Goal: Task Accomplishment & Management: Use online tool/utility

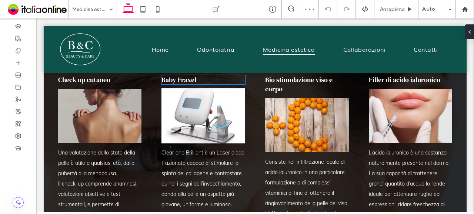
scroll to position [592, 0]
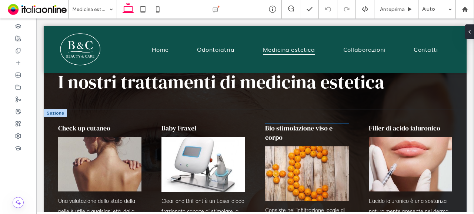
click at [277, 136] on span "Bio stimolazione viso e corpo" at bounding box center [298, 133] width 67 height 19
click at [277, 136] on div "Bio stimolazione viso e corpo" at bounding box center [307, 133] width 84 height 19
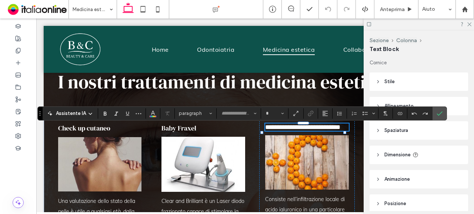
click at [274, 130] on span "**********" at bounding box center [302, 127] width 75 height 7
type input "**********"
type input "**"
click at [274, 130] on span "**********" at bounding box center [302, 127] width 75 height 7
click at [273, 129] on span "**********" at bounding box center [302, 127] width 75 height 7
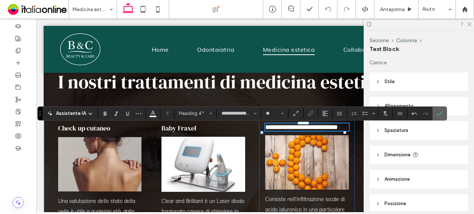
click at [437, 114] on use "Conferma" at bounding box center [440, 113] width 6 height 4
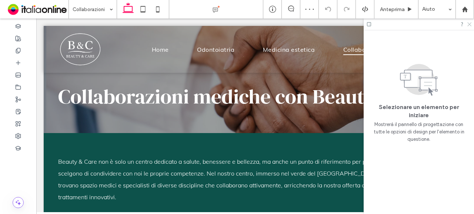
click at [470, 24] on icon at bounding box center [468, 23] width 5 height 5
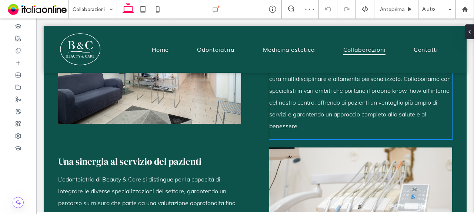
scroll to position [222, 0]
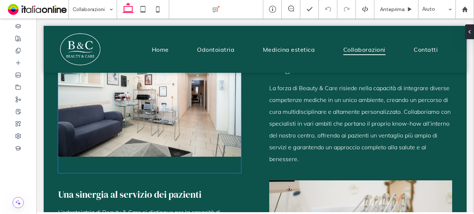
click at [135, 89] on img at bounding box center [149, 96] width 183 height 155
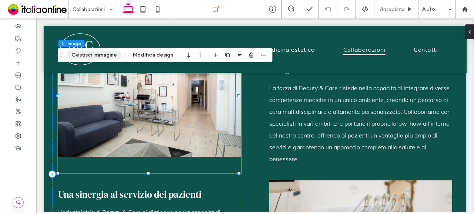
click at [97, 51] on button "Gestisci immagine" at bounding box center [94, 55] width 55 height 9
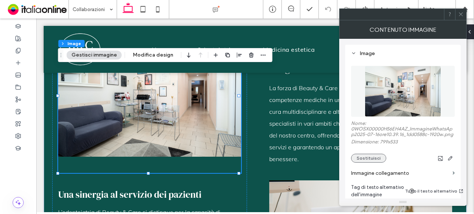
click at [370, 163] on button "Sostituisci" at bounding box center [368, 158] width 35 height 9
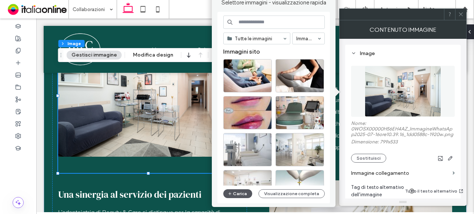
click at [244, 193] on button "Carica" at bounding box center [237, 194] width 29 height 9
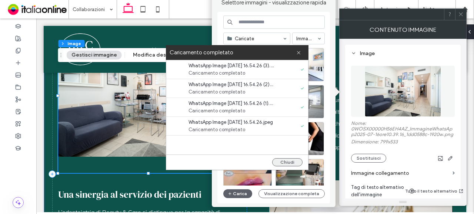
click at [280, 162] on button "Chiudi" at bounding box center [287, 162] width 30 height 8
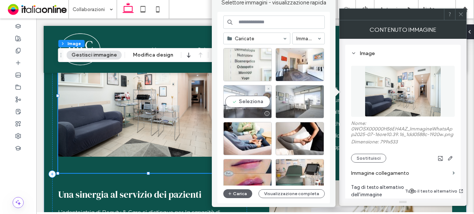
click at [254, 109] on div at bounding box center [248, 113] width 48 height 9
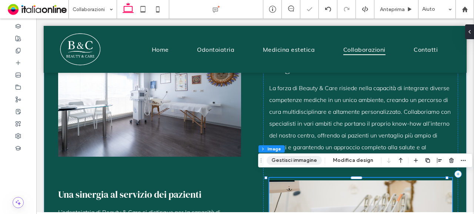
click at [302, 164] on button "Gestisci immagine" at bounding box center [294, 160] width 55 height 9
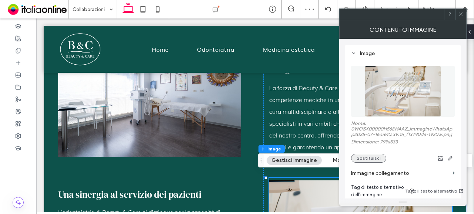
click at [369, 159] on button "Sostituisci" at bounding box center [368, 158] width 35 height 9
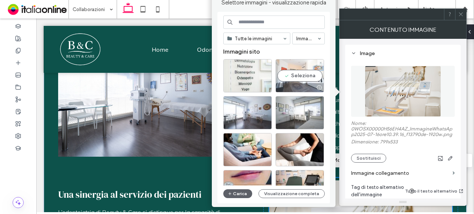
drag, startPoint x: 291, startPoint y: 91, endPoint x: 299, endPoint y: 83, distance: 11.0
click at [299, 83] on div at bounding box center [300, 87] width 48 height 9
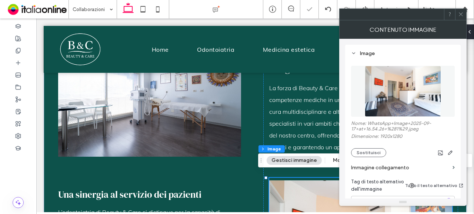
click at [463, 13] on icon at bounding box center [461, 14] width 6 height 6
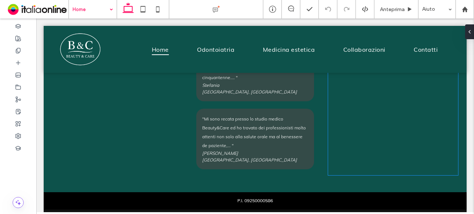
scroll to position [1358, 0]
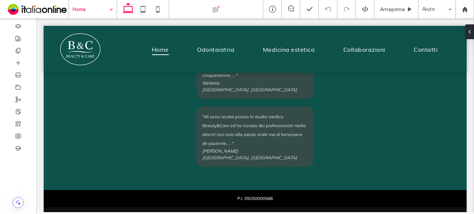
click at [94, 11] on input at bounding box center [91, 9] width 37 height 19
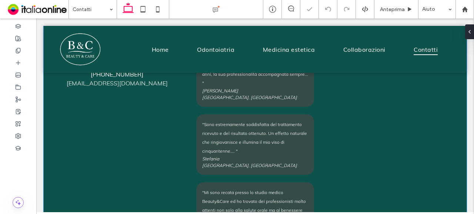
scroll to position [629, 0]
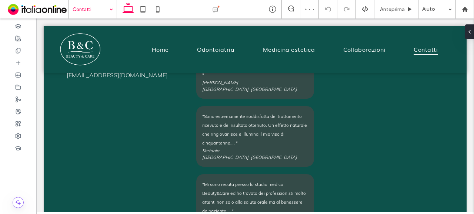
click at [98, 3] on input at bounding box center [91, 9] width 37 height 19
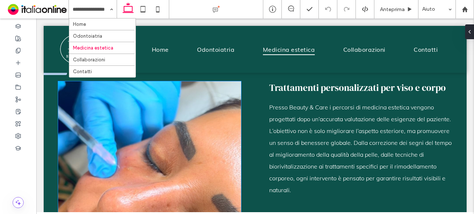
scroll to position [185, 0]
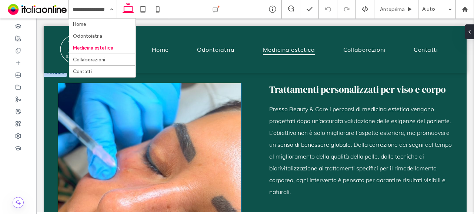
click at [193, 119] on div at bounding box center [149, 164] width 183 height 117
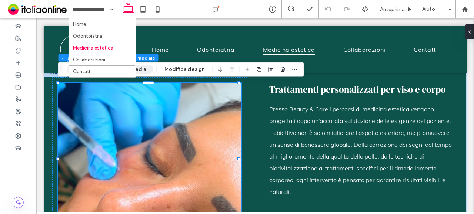
click at [145, 70] on button "Gestisci contenuti multimediali" at bounding box center [110, 69] width 87 height 9
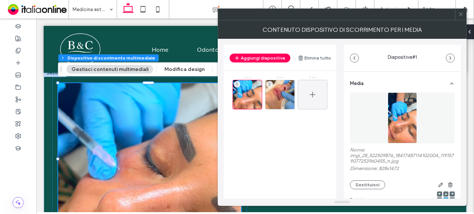
click at [312, 92] on icon at bounding box center [312, 94] width 9 height 9
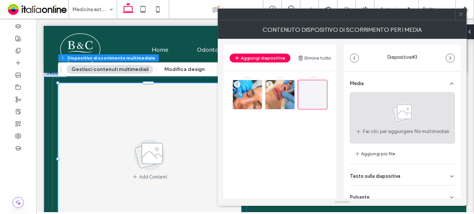
click at [398, 105] on use at bounding box center [402, 112] width 21 height 21
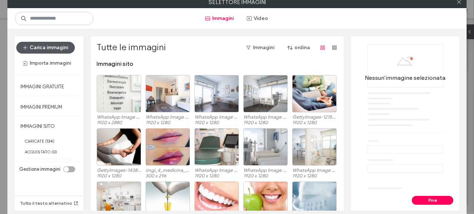
click at [58, 46] on button "Carica immagini" at bounding box center [45, 48] width 58 height 12
drag, startPoint x: 462, startPoint y: 3, endPoint x: 444, endPoint y: 3, distance: 17.8
click at [462, 3] on div at bounding box center [458, 2] width 11 height 11
click at [458, 3] on use at bounding box center [459, 2] width 4 height 4
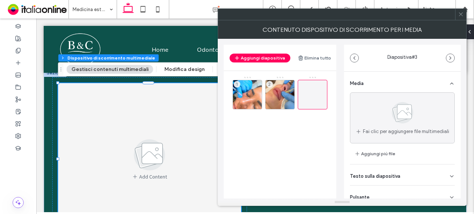
click at [462, 17] on span at bounding box center [461, 14] width 6 height 11
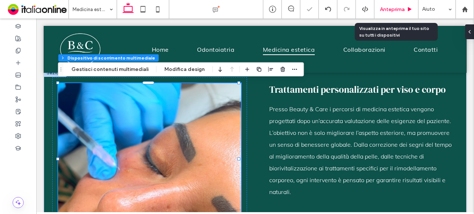
click at [398, 10] on span "Anteprima" at bounding box center [392, 9] width 25 height 6
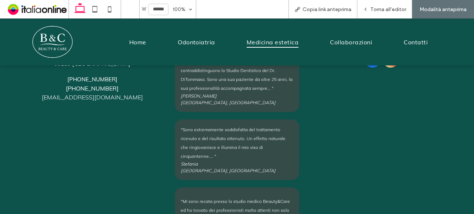
scroll to position [1712, 0]
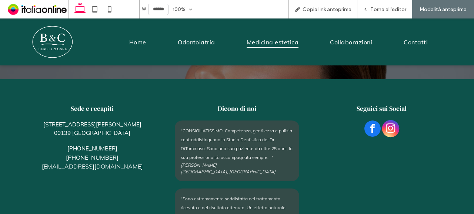
click at [392, 123] on span "instagram" at bounding box center [390, 128] width 17 height 17
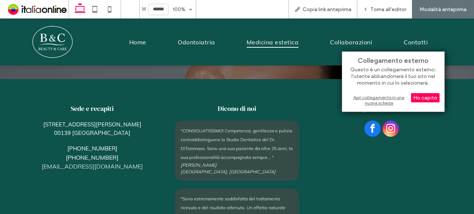
click at [384, 99] on div "Apri collegamento in una nuova scheda" at bounding box center [393, 100] width 93 height 13
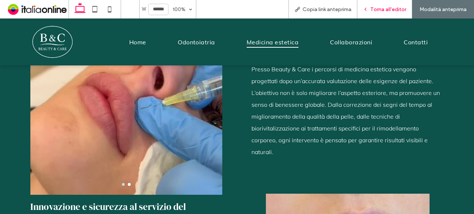
click at [390, 6] on span "Torna all'editor" at bounding box center [388, 9] width 36 height 6
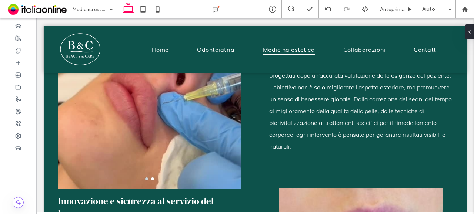
scroll to position [230, 0]
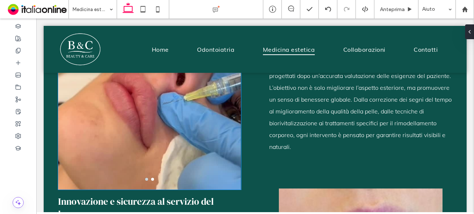
click at [164, 107] on div at bounding box center [149, 118] width 183 height 117
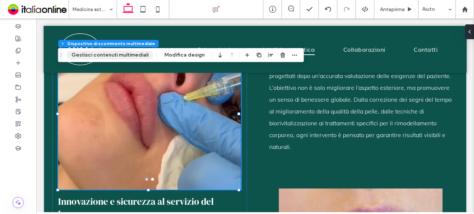
click at [129, 53] on button "Gestisci contenuti multimediali" at bounding box center [110, 55] width 87 height 9
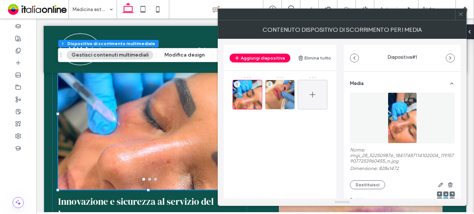
click at [309, 96] on icon at bounding box center [312, 94] width 9 height 9
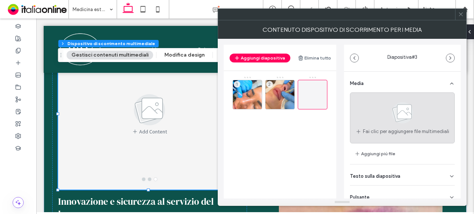
click at [384, 105] on icon at bounding box center [402, 113] width 37 height 24
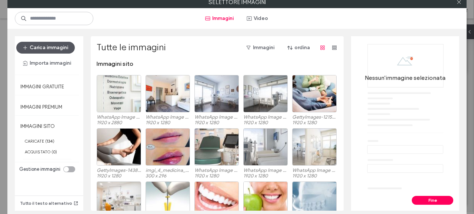
click at [64, 48] on button "Carica immagini" at bounding box center [45, 48] width 58 height 12
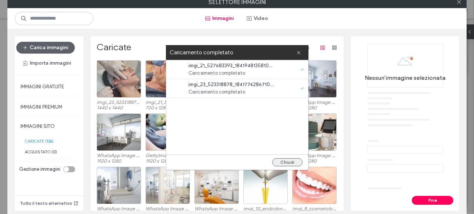
click at [280, 161] on button "Chiudi" at bounding box center [287, 162] width 30 height 8
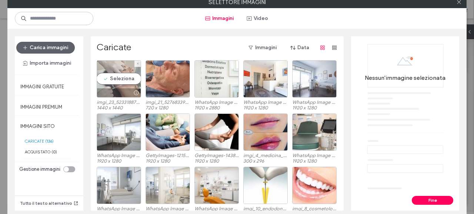
drag, startPoint x: 110, startPoint y: 86, endPoint x: 127, endPoint y: 81, distance: 17.2
click at [110, 86] on div "Seleziona" at bounding box center [119, 78] width 44 height 37
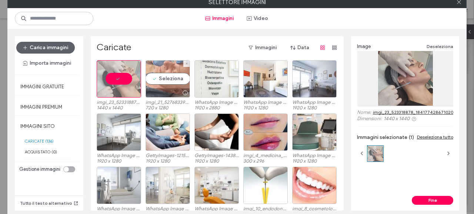
click at [168, 78] on div "Seleziona" at bounding box center [168, 78] width 44 height 37
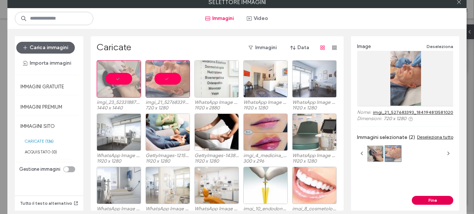
click at [441, 201] on button "Fine" at bounding box center [432, 200] width 41 height 9
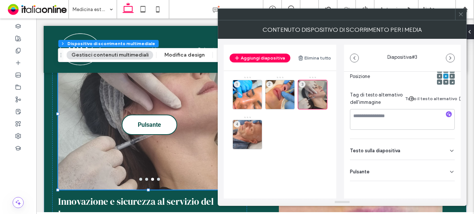
click at [449, 169] on icon at bounding box center [452, 172] width 6 height 6
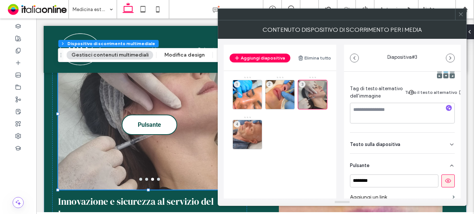
click at [445, 179] on icon at bounding box center [448, 181] width 7 height 7
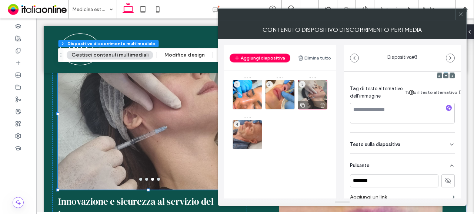
click at [306, 93] on div "3" at bounding box center [313, 95] width 30 height 30
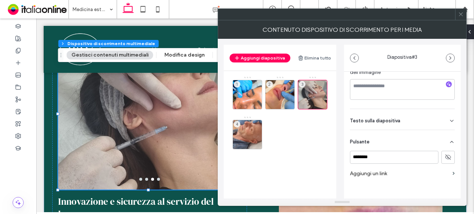
scroll to position [165, 0]
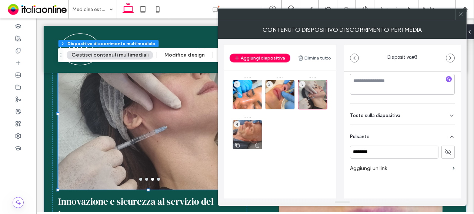
click at [241, 130] on div "4" at bounding box center [248, 135] width 30 height 30
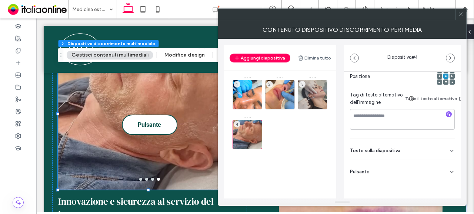
click at [449, 169] on icon at bounding box center [452, 172] width 6 height 6
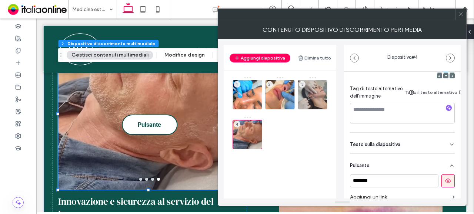
scroll to position [130, 0]
click at [445, 179] on icon at bounding box center [448, 181] width 7 height 7
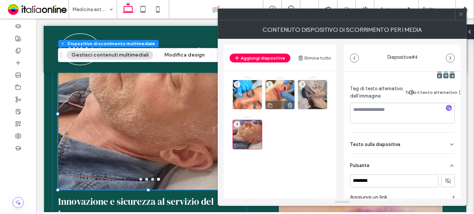
click at [272, 88] on div "2" at bounding box center [280, 95] width 30 height 30
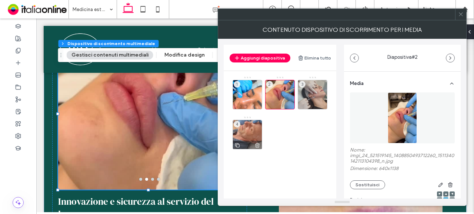
click at [254, 127] on div "4" at bounding box center [248, 135] width 30 height 30
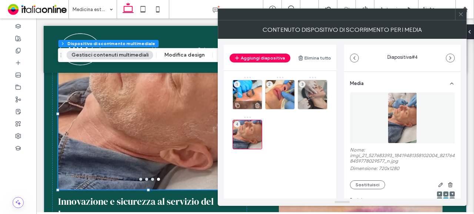
click at [251, 92] on div "1" at bounding box center [248, 95] width 30 height 30
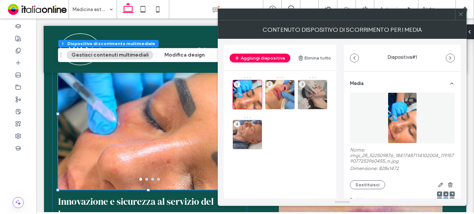
drag, startPoint x: 461, startPoint y: 16, endPoint x: 427, endPoint y: 16, distance: 33.7
click at [461, 16] on icon at bounding box center [461, 14] width 6 height 6
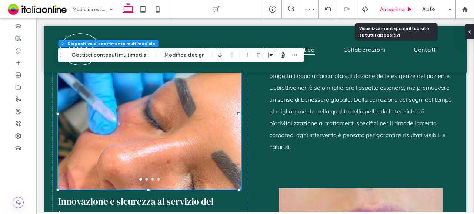
click at [403, 13] on div "Anteprima" at bounding box center [396, 9] width 44 height 19
click at [402, 6] on span "Anteprima" at bounding box center [392, 9] width 25 height 6
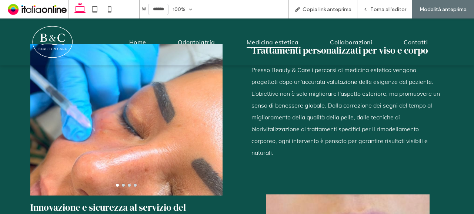
scroll to position [231, 0]
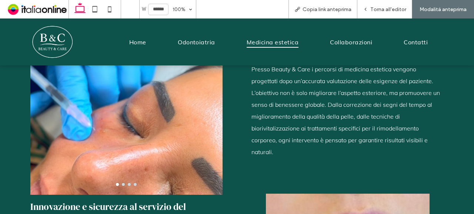
click at [122, 183] on button "go to slide 2" at bounding box center [123, 184] width 3 height 3
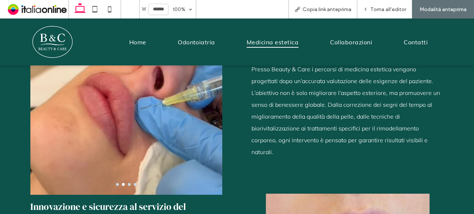
click at [128, 183] on button "go to slide 3" at bounding box center [129, 184] width 3 height 3
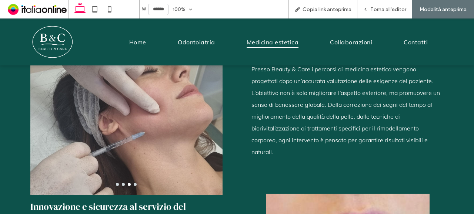
click at [134, 183] on button "go to slide 4" at bounding box center [135, 184] width 3 height 3
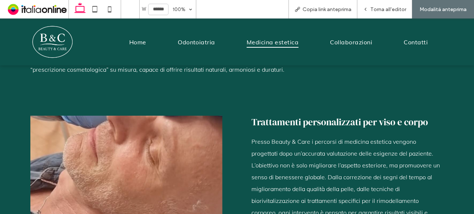
scroll to position [157, 0]
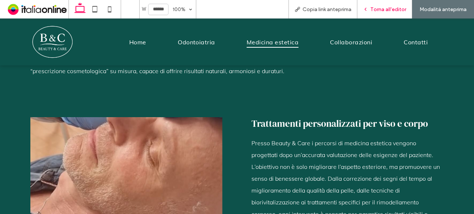
click at [374, 14] on div "Torna all'editor" at bounding box center [384, 9] width 55 height 19
click at [389, 0] on div "Torna all'editor" at bounding box center [384, 9] width 55 height 19
click at [393, 7] on span "Torna all'editor" at bounding box center [388, 9] width 36 height 6
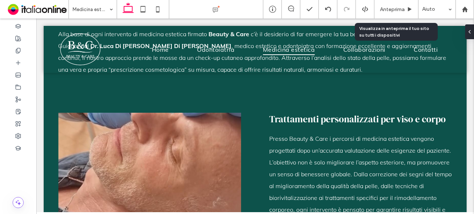
scroll to position [154, 0]
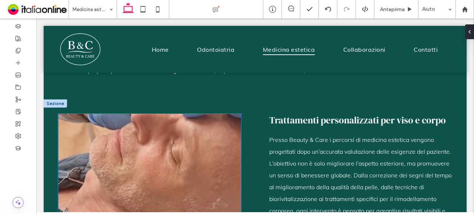
click at [187, 150] on div at bounding box center [149, 194] width 183 height 117
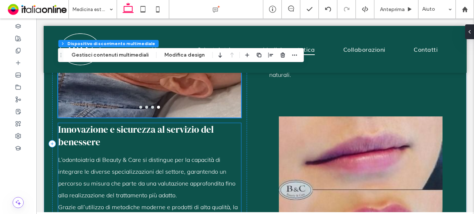
scroll to position [265, 0]
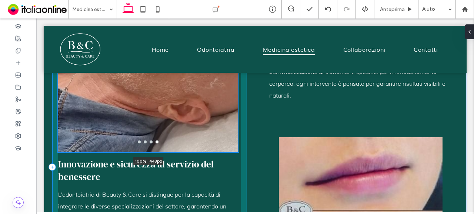
drag, startPoint x: 238, startPoint y: 153, endPoint x: 237, endPoint y: 169, distance: 16.4
click at [237, 169] on div "100% , 448px Innovazione e sicurezza al servizio del benessere L’odontoiatria d…" at bounding box center [255, 167] width 423 height 391
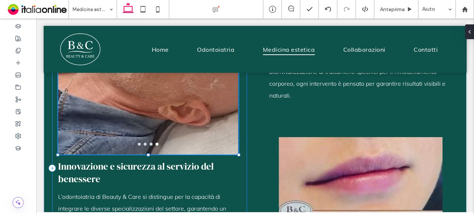
type input "***"
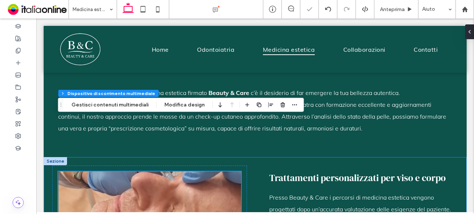
scroll to position [171, 0]
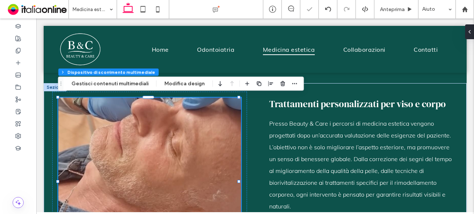
click at [205, 133] on div at bounding box center [149, 186] width 183 height 133
click at [122, 85] on button "Gestisci contenuti multimediali" at bounding box center [110, 83] width 87 height 9
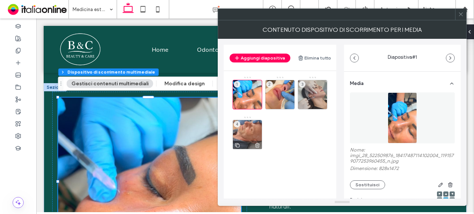
click at [249, 134] on div "4" at bounding box center [248, 135] width 30 height 30
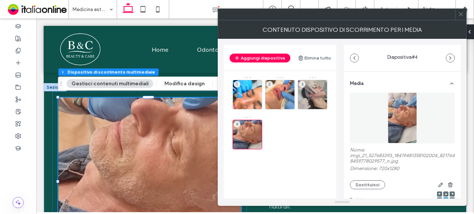
scroll to position [37, 0]
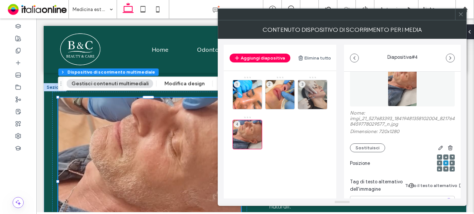
click at [445, 159] on span at bounding box center [446, 157] width 2 height 5
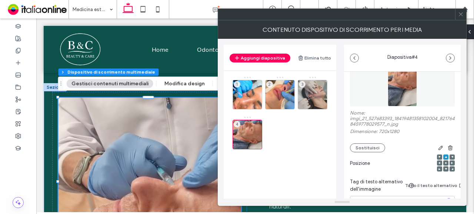
click at [462, 16] on icon at bounding box center [461, 14] width 6 height 6
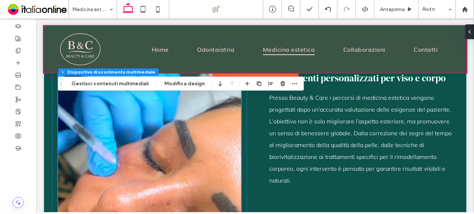
scroll to position [208, 0]
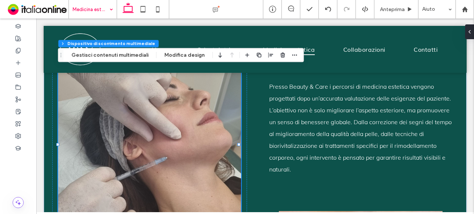
drag, startPoint x: 90, startPoint y: 2, endPoint x: 90, endPoint y: 7, distance: 4.9
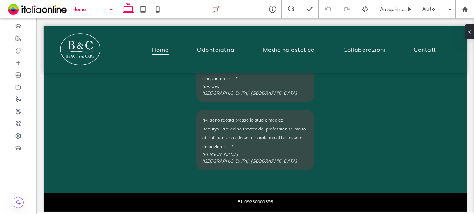
scroll to position [1358, 0]
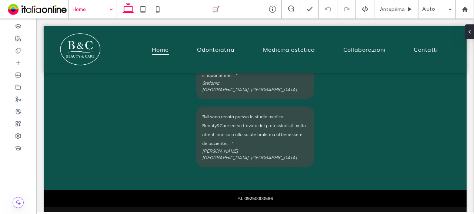
click at [93, 11] on input at bounding box center [91, 9] width 37 height 19
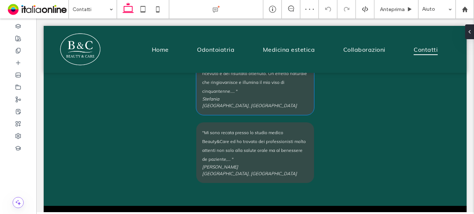
scroll to position [712, 0]
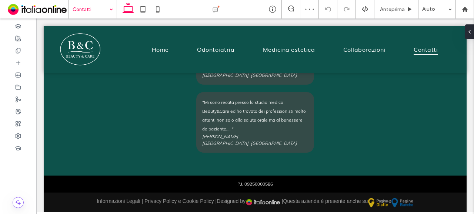
click at [79, 3] on input at bounding box center [91, 9] width 37 height 19
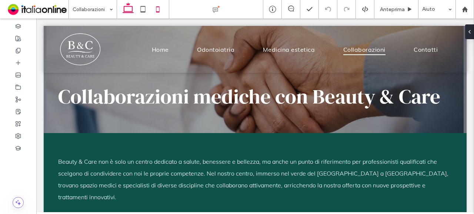
click at [161, 10] on icon at bounding box center [157, 9] width 15 height 15
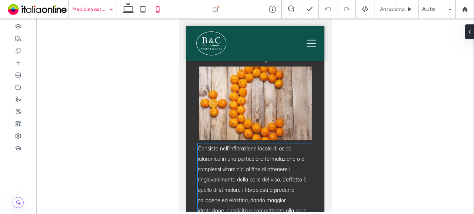
scroll to position [1407, 0]
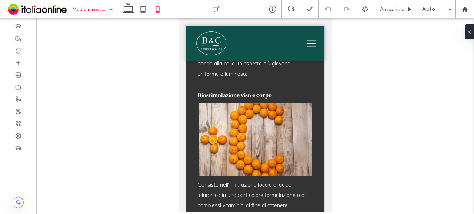
click at [104, 4] on input at bounding box center [91, 9] width 37 height 19
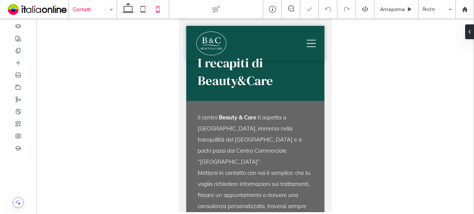
click at [87, 13] on input at bounding box center [91, 9] width 37 height 19
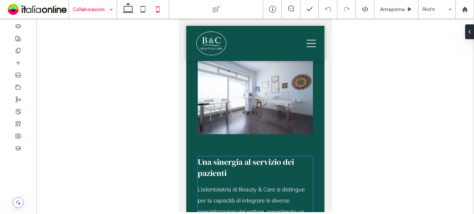
scroll to position [481, 0]
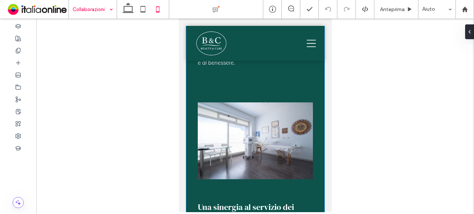
click at [258, 80] on div "Una sinergia al servizio dei pazienti L’odontoiatria di Beauty & Care si distin…" at bounding box center [255, 115] width 138 height 586
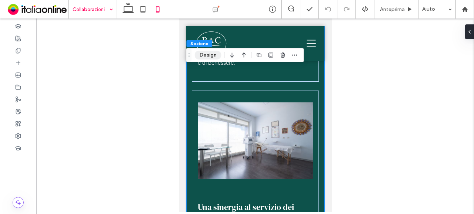
click at [207, 53] on button "Design" at bounding box center [208, 55] width 27 height 9
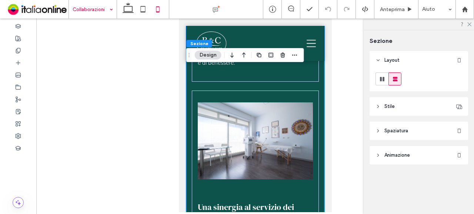
click at [399, 111] on header "Stile" at bounding box center [418, 106] width 98 height 19
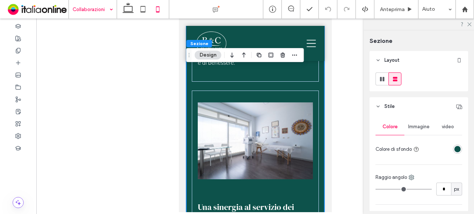
click at [399, 111] on header "Stile" at bounding box center [418, 106] width 98 height 19
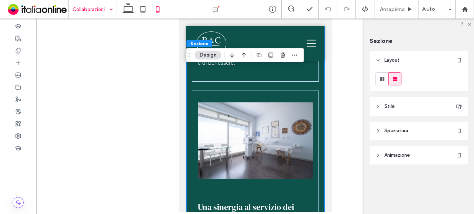
click at [405, 131] on span "Spaziatura" at bounding box center [396, 130] width 24 height 7
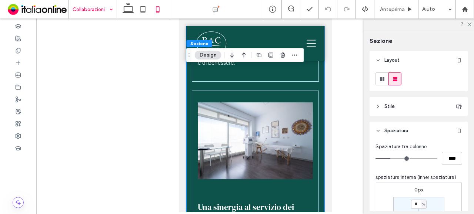
type input "**"
type input "****"
type input "**"
type input "****"
type input "*"
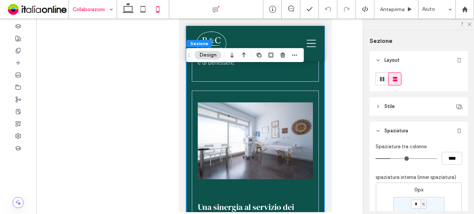
type input "***"
drag, startPoint x: 391, startPoint y: 157, endPoint x: 352, endPoint y: 156, distance: 38.9
type input "*"
click at [375, 158] on input "range" at bounding box center [406, 158] width 62 height 1
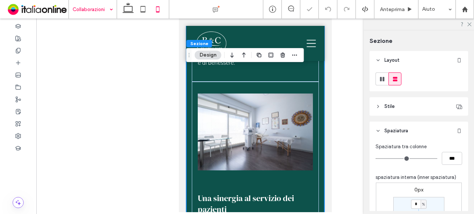
scroll to position [472, 0]
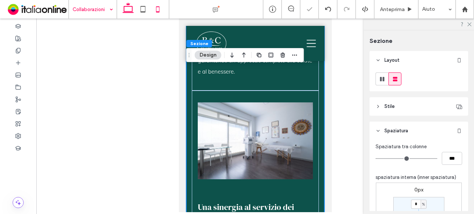
click at [127, 14] on icon at bounding box center [128, 9] width 15 height 15
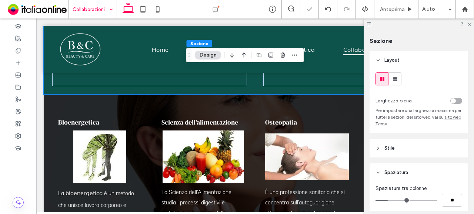
type input "*"
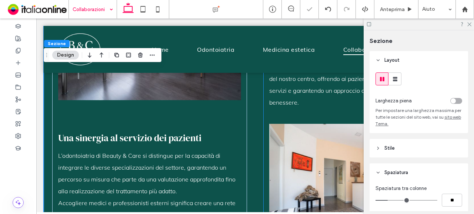
scroll to position [390, 0]
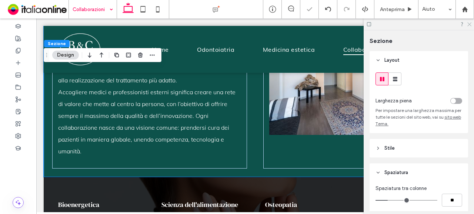
click at [467, 25] on icon at bounding box center [468, 23] width 5 height 5
